Goal: Task Accomplishment & Management: Use online tool/utility

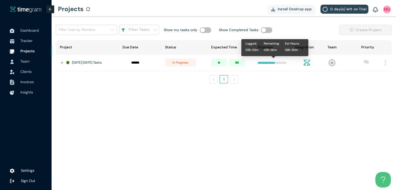
click at [277, 63] on div at bounding box center [272, 63] width 29 height 2
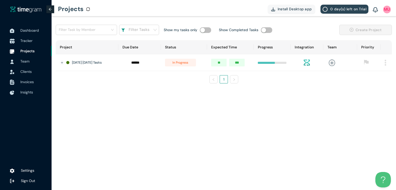
click at [30, 44] on span "Tracker" at bounding box center [33, 41] width 27 height 10
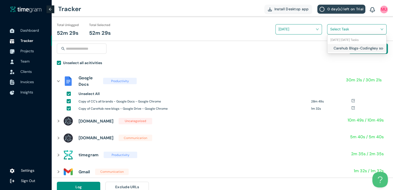
click at [339, 32] on input "search" at bounding box center [355, 29] width 50 height 8
click at [331, 49] on div "Carehub Blogs-Codingkey socials" at bounding box center [356, 48] width 59 height 8
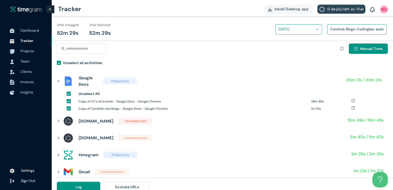
scroll to position [6, 0]
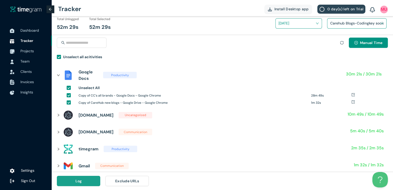
click at [89, 179] on button "Log" at bounding box center [78, 181] width 43 height 10
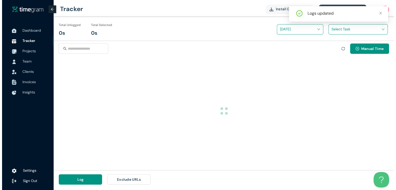
scroll to position [0, 0]
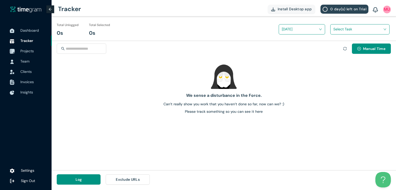
click at [28, 53] on span "Projects" at bounding box center [26, 51] width 13 height 5
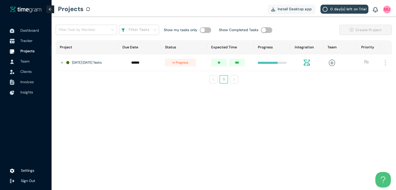
click at [29, 39] on span "Tracker" at bounding box center [26, 40] width 12 height 5
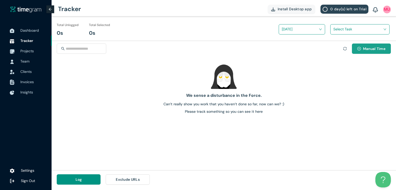
click at [361, 50] on button "Manual Time" at bounding box center [371, 49] width 39 height 10
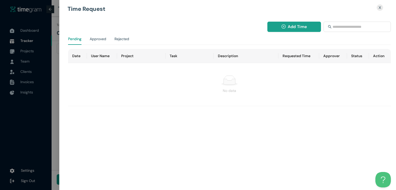
click at [287, 24] on button "Add Time" at bounding box center [295, 27] width 54 height 10
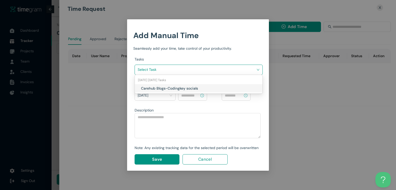
click at [244, 70] on input "search" at bounding box center [197, 70] width 118 height 8
click at [191, 89] on h1 "Carehub Blogs-Codingkey socials" at bounding box center [171, 89] width 61 height 6
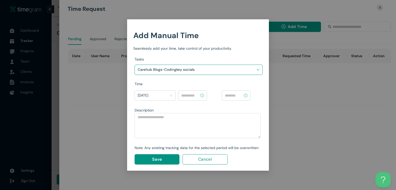
click at [192, 96] on input at bounding box center [190, 96] width 18 height 6
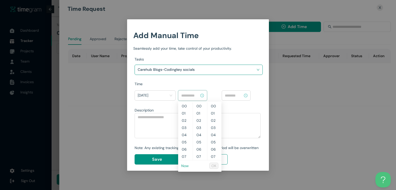
click at [188, 164] on link "Now" at bounding box center [184, 166] width 7 height 5
click at [189, 95] on input "********" at bounding box center [190, 96] width 18 height 6
click at [214, 167] on span "OK" at bounding box center [214, 166] width 5 height 6
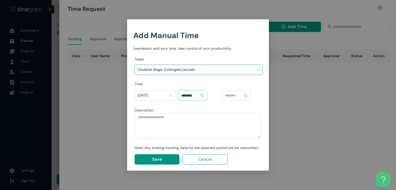
type input "********"
click at [228, 95] on input at bounding box center [234, 96] width 18 height 6
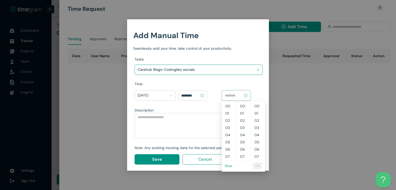
click at [227, 167] on link "Now" at bounding box center [228, 166] width 7 height 5
type input "********"
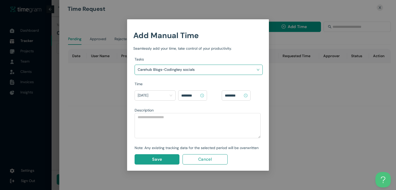
click at [158, 158] on span "Save" at bounding box center [157, 159] width 10 height 6
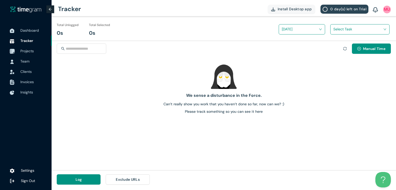
click at [28, 52] on span "Projects" at bounding box center [26, 51] width 13 height 5
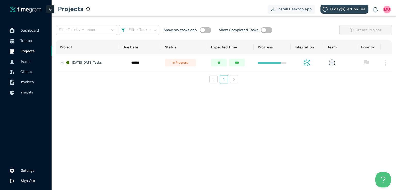
click at [29, 31] on span "Dashboard" at bounding box center [29, 30] width 19 height 5
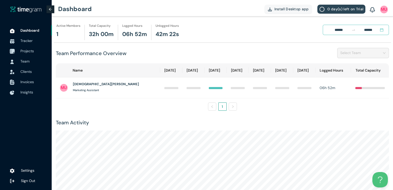
click at [23, 49] on span "Projects" at bounding box center [26, 51] width 13 height 5
